Goal: Task Accomplishment & Management: Manage account settings

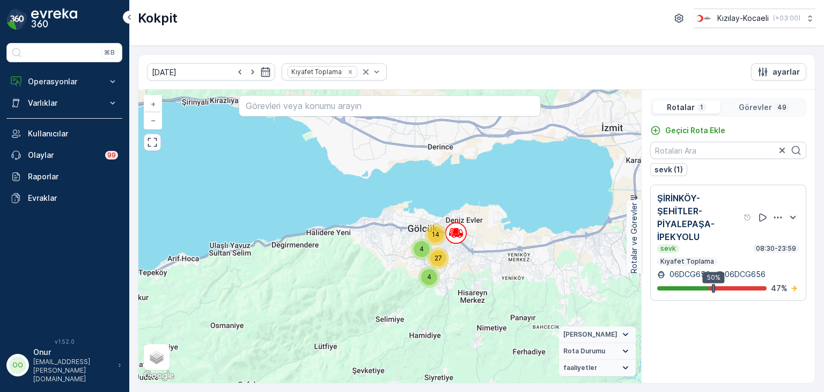
click at [207, 14] on div "Kokpit Kızılay-Kocaeli ( +03:00 )" at bounding box center [477, 18] width 678 height 19
click at [55, 86] on button "Operasyonlar" at bounding box center [64, 81] width 116 height 21
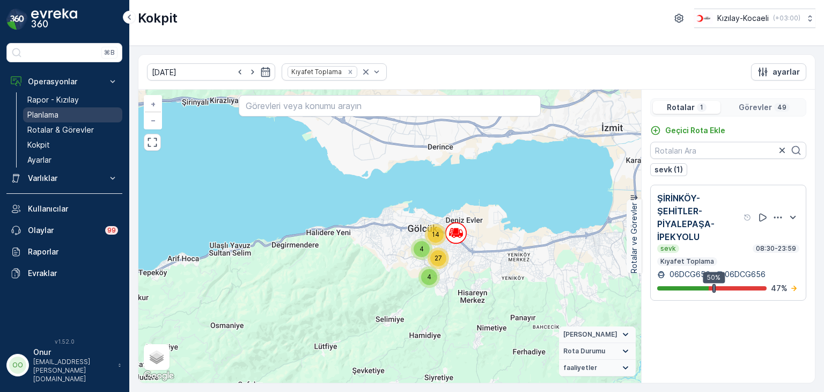
click at [45, 113] on p "Planlama" at bounding box center [42, 114] width 31 height 11
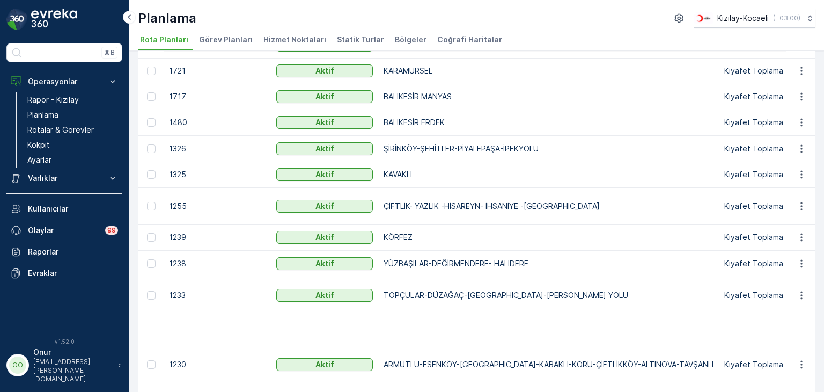
scroll to position [354, 0]
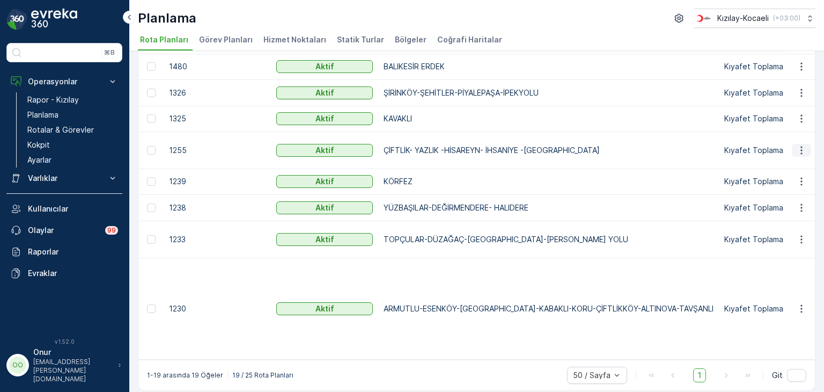
click at [796, 151] on icon "button" at bounding box center [801, 150] width 11 height 11
click at [775, 165] on span "Rota Planını Düzenle" at bounding box center [782, 165] width 74 height 11
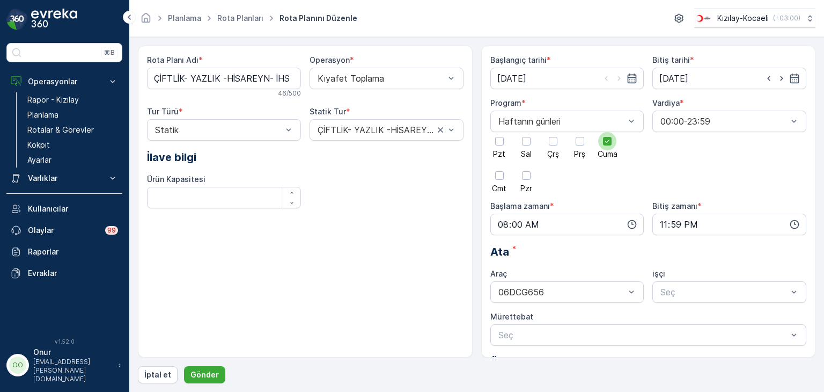
click at [603, 142] on div at bounding box center [607, 141] width 18 height 18
click at [607, 132] on input "Cuma" at bounding box center [607, 132] width 0 height 0
click at [522, 135] on div at bounding box center [526, 141] width 18 height 18
click at [526, 132] on input "Sal" at bounding box center [526, 132] width 0 height 0
click at [631, 225] on icon "button" at bounding box center [632, 224] width 11 height 11
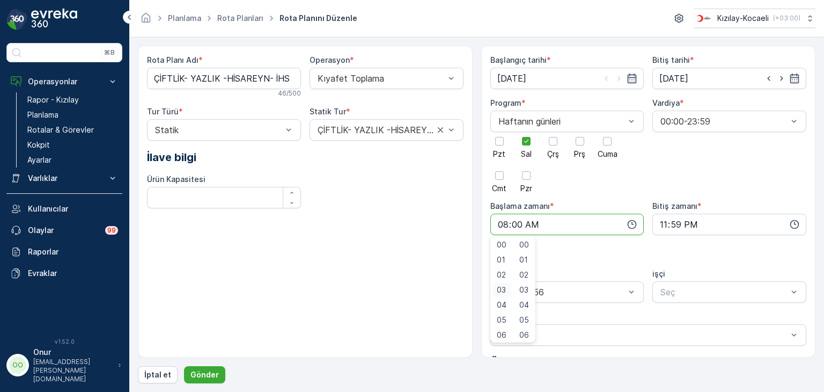
scroll to position [54, 0]
click at [509, 309] on div "08" at bounding box center [502, 311] width 18 height 15
click at [501, 307] on span "08" at bounding box center [502, 311] width 10 height 11
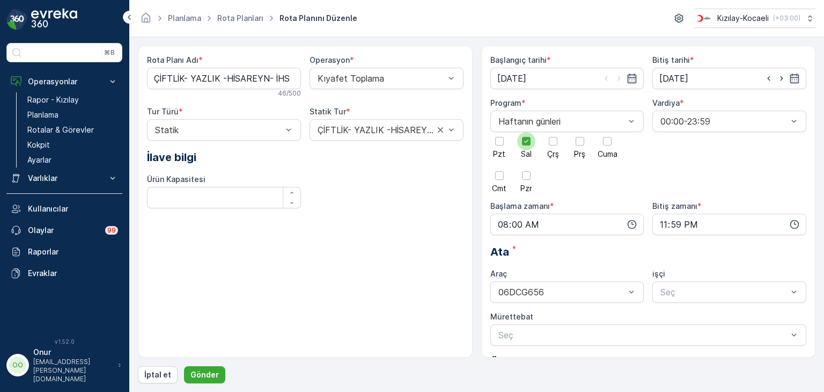
click at [522, 136] on div at bounding box center [526, 141] width 18 height 18
click at [526, 132] on input "Sal" at bounding box center [526, 132] width 0 height 0
click at [556, 140] on div at bounding box center [553, 141] width 9 height 9
click at [553, 132] on input "Çrş" at bounding box center [553, 132] width 0 height 0
click at [55, 114] on p "Planlama" at bounding box center [42, 114] width 31 height 11
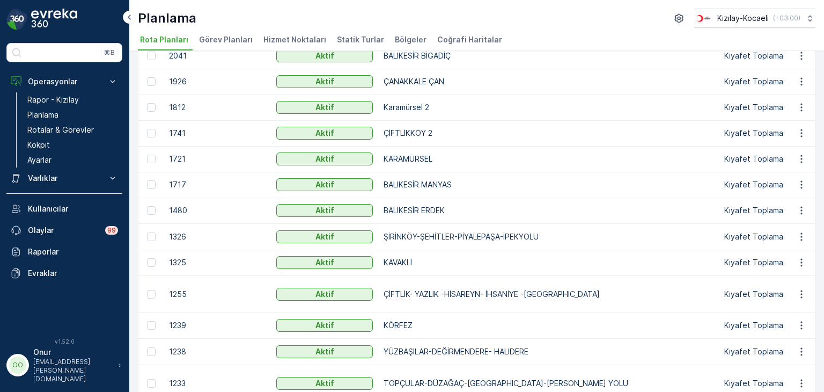
scroll to position [193, 0]
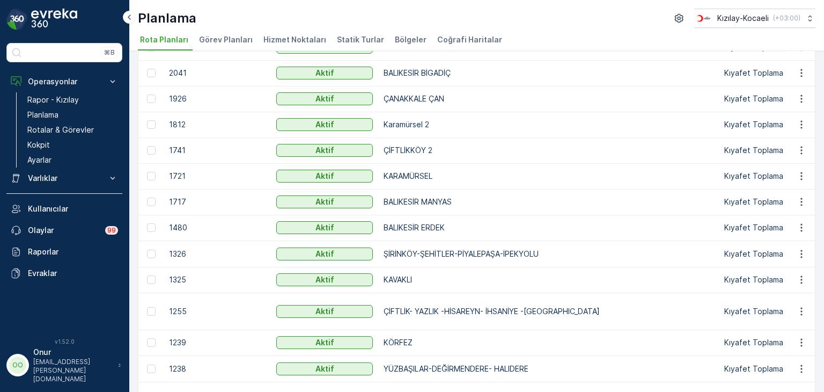
click at [451, 145] on p "ÇİFTLİKKÖY 2" at bounding box center [549, 150] width 330 height 11
click at [796, 148] on icon "button" at bounding box center [801, 150] width 11 height 11
click at [773, 159] on div "Rota Planını Düzenle" at bounding box center [782, 165] width 82 height 15
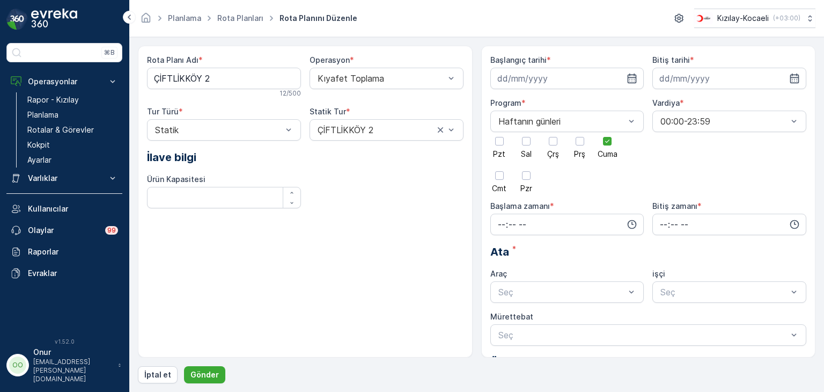
type input "[DATE]"
type input "09:30"
type input "23:59"
click at [611, 140] on icon at bounding box center [608, 141] width 8 height 8
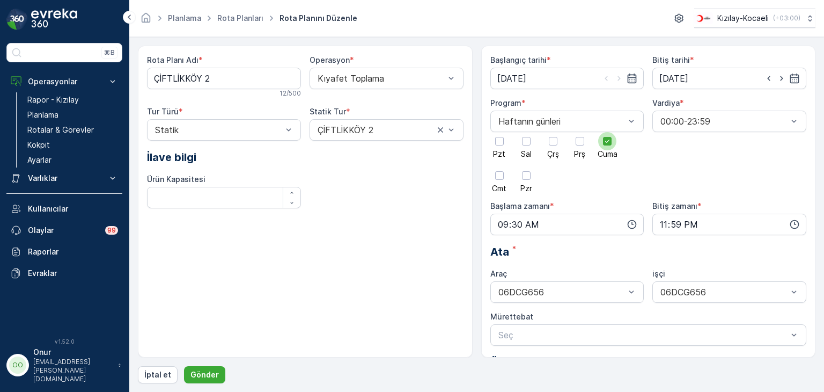
click at [607, 132] on input "Cuma" at bounding box center [607, 132] width 0 height 0
click at [523, 142] on div at bounding box center [526, 141] width 9 height 9
click at [526, 132] on input "Sal" at bounding box center [526, 132] width 0 height 0
click at [519, 138] on div at bounding box center [526, 141] width 18 height 18
click at [526, 132] on input "Sal" at bounding box center [526, 132] width 0 height 0
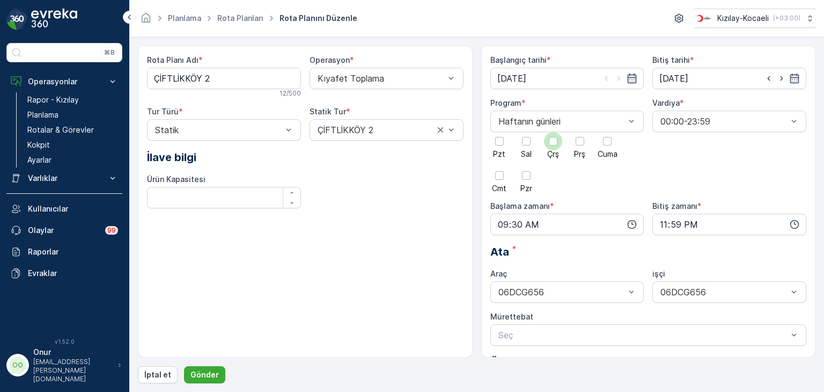
click at [548, 140] on div at bounding box center [553, 141] width 18 height 18
click at [553, 132] on input "Çrş" at bounding box center [553, 132] width 0 height 0
click at [635, 225] on icon "button" at bounding box center [632, 224] width 11 height 11
click at [506, 307] on div "08" at bounding box center [502, 311] width 18 height 15
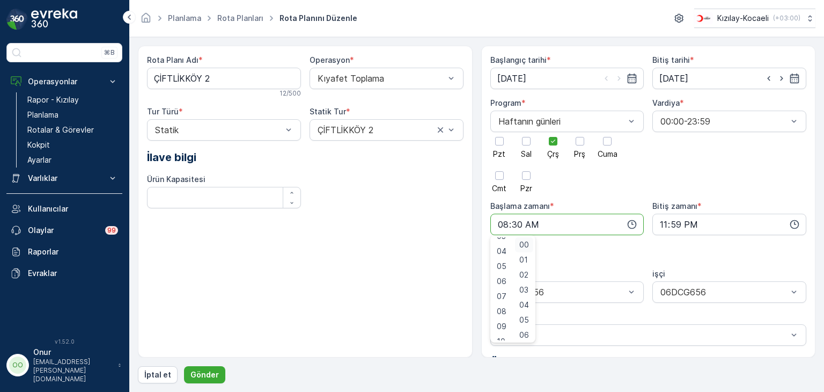
click at [528, 246] on span "00" at bounding box center [524, 244] width 10 height 11
type input "08:00"
click at [207, 373] on p "Gönder" at bounding box center [204, 374] width 28 height 11
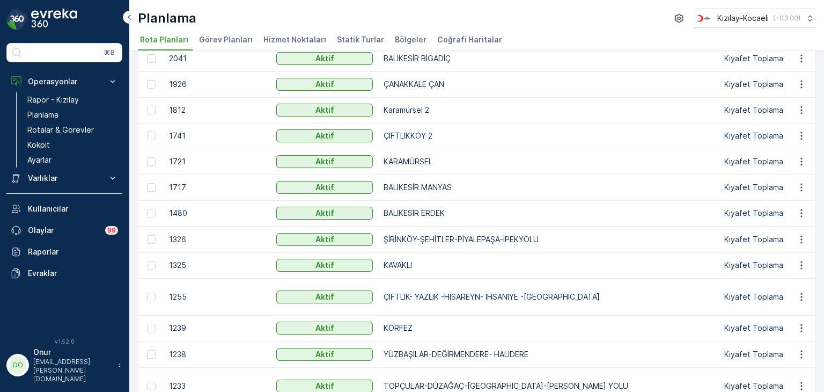
scroll to position [215, 0]
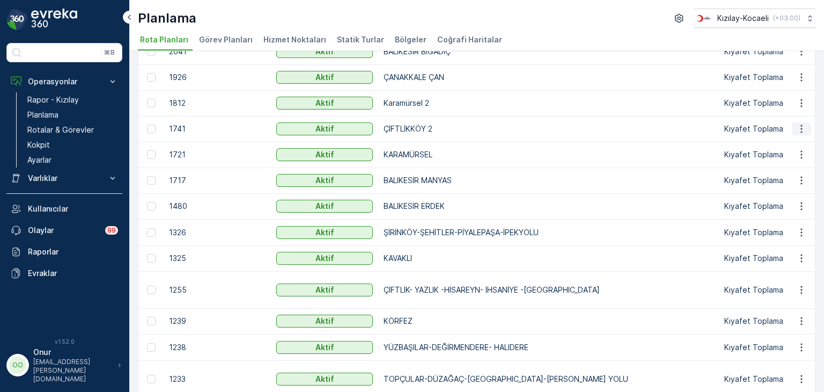
click at [801, 125] on icon "button" at bounding box center [802, 129] width 2 height 8
click at [764, 142] on span "Rota Planını Düzenle" at bounding box center [782, 144] width 74 height 11
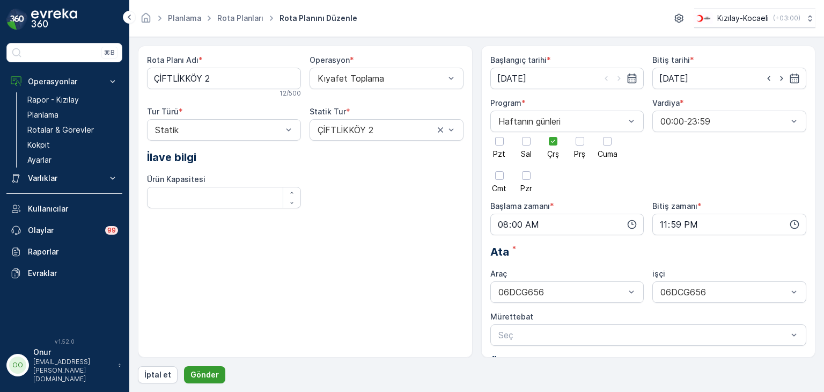
click at [202, 374] on p "Gönder" at bounding box center [204, 374] width 28 height 11
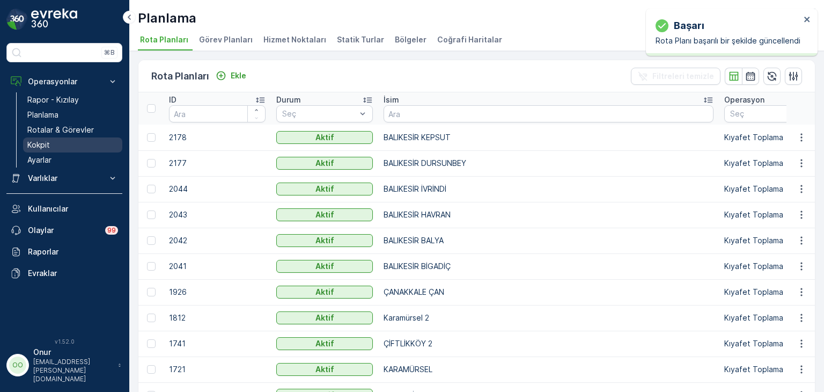
click at [60, 138] on link "Kokpit" at bounding box center [72, 144] width 99 height 15
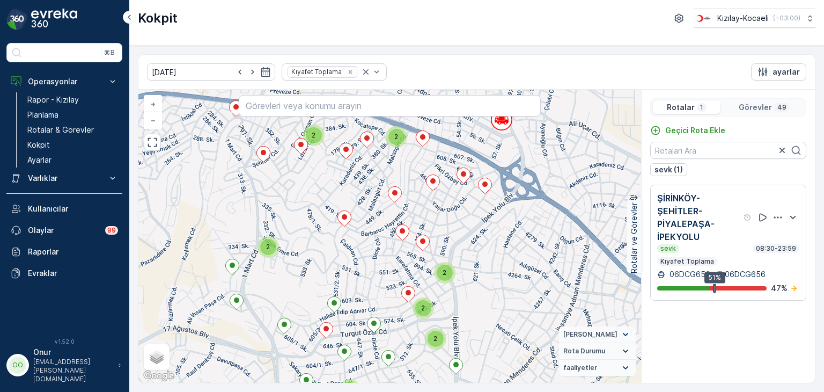
drag, startPoint x: 396, startPoint y: 309, endPoint x: 420, endPoint y: 175, distance: 136.2
click at [420, 175] on div "3 2 2 2 2 2 2 2 + − Uydu Yol haritası Arazi Karışık Leaflet Klavye kısayolları …" at bounding box center [389, 236] width 503 height 293
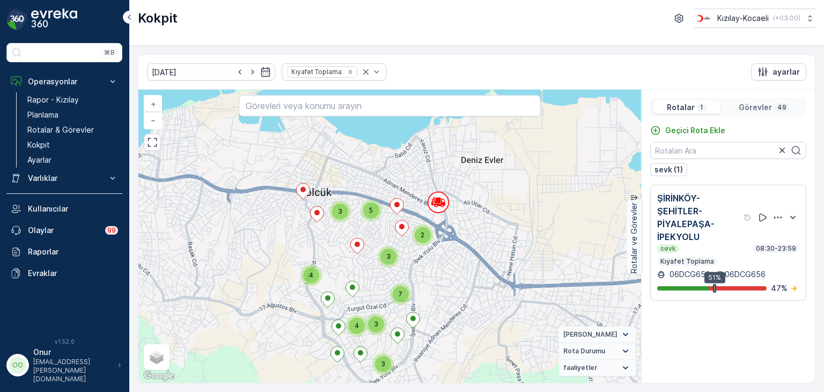
click at [756, 110] on p "Görevler" at bounding box center [755, 107] width 33 height 11
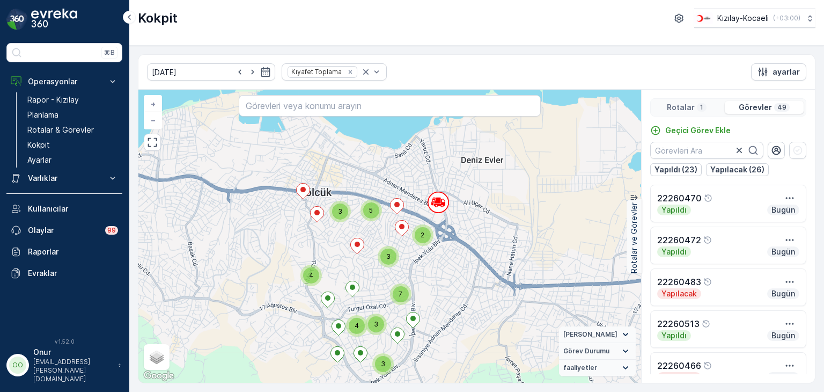
click at [699, 106] on p "1" at bounding box center [701, 107] width 5 height 9
